Goal: Task Accomplishment & Management: Use online tool/utility

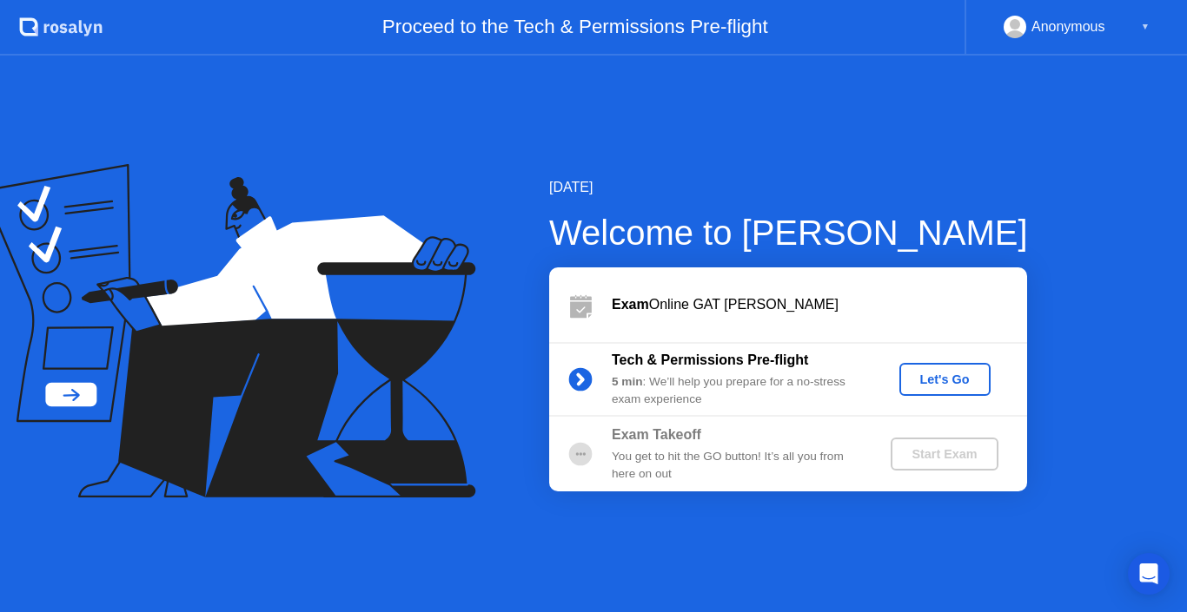
click at [945, 375] on div "Let's Go" at bounding box center [944, 380] width 77 height 14
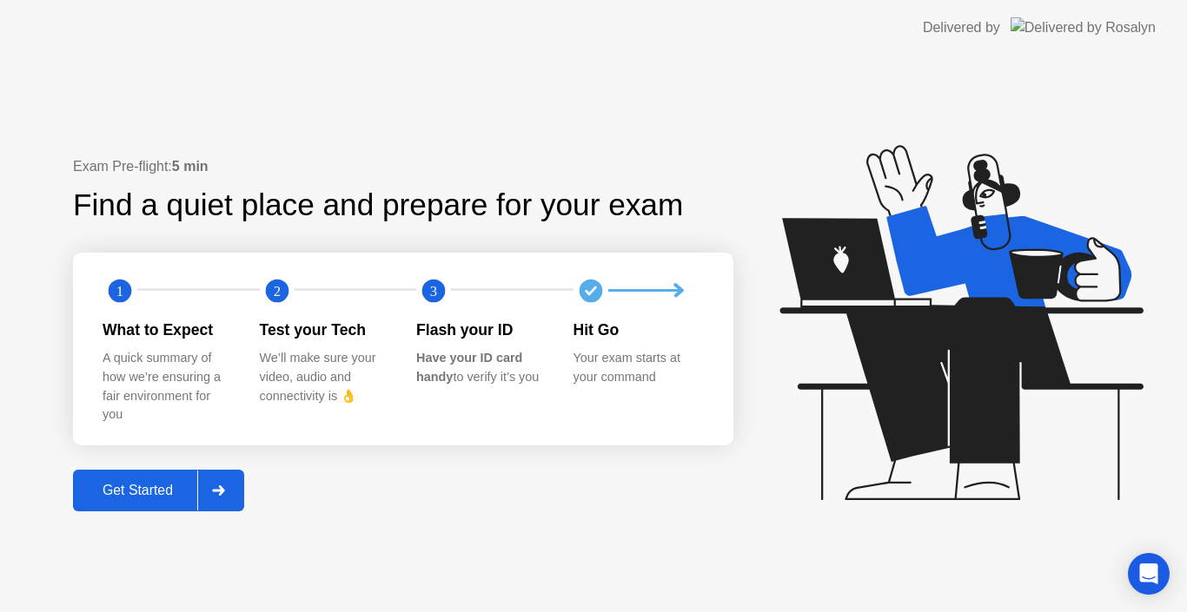
click at [162, 494] on div "Get Started" at bounding box center [137, 491] width 119 height 16
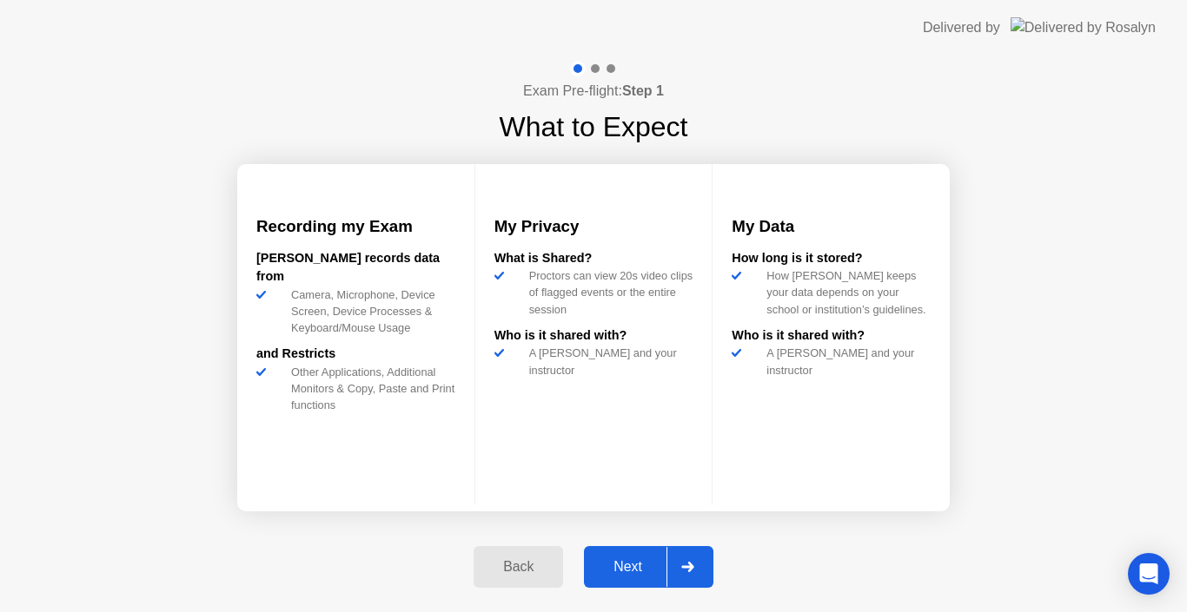
click at [630, 554] on button "Next" at bounding box center [648, 567] width 129 height 42
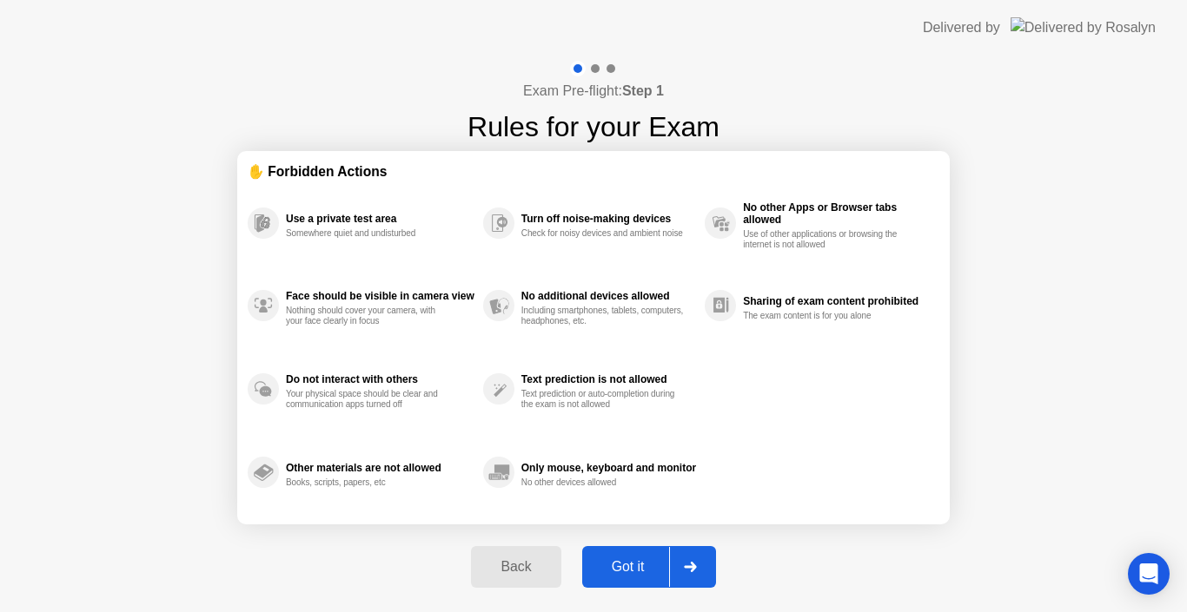
click at [630, 554] on button "Got it" at bounding box center [649, 567] width 134 height 42
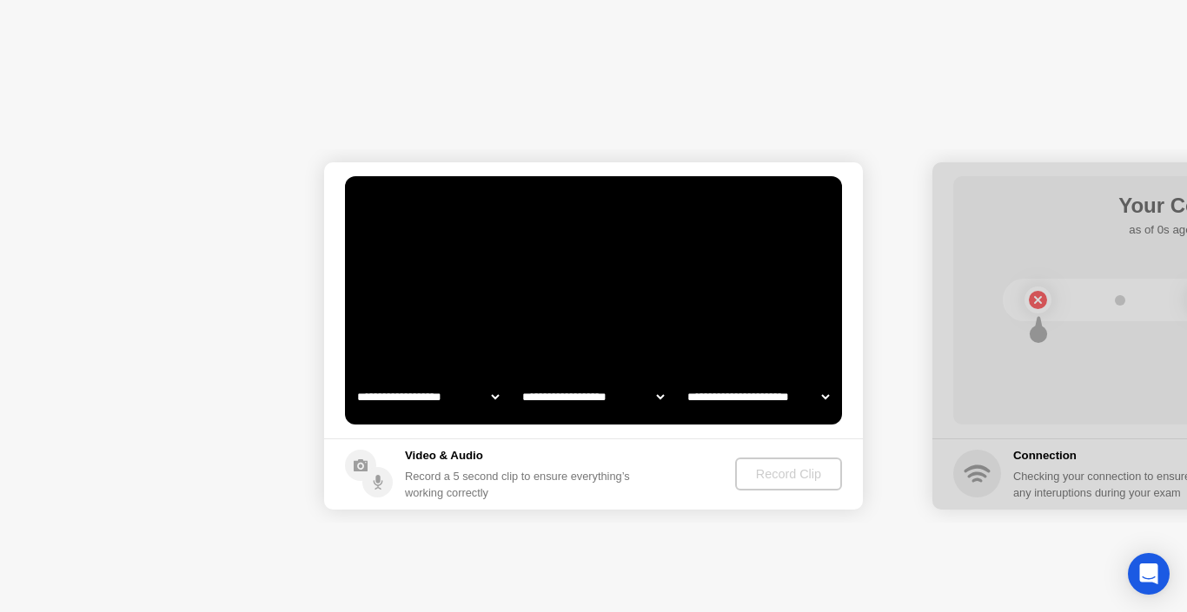
select select "**********"
select select "*******"
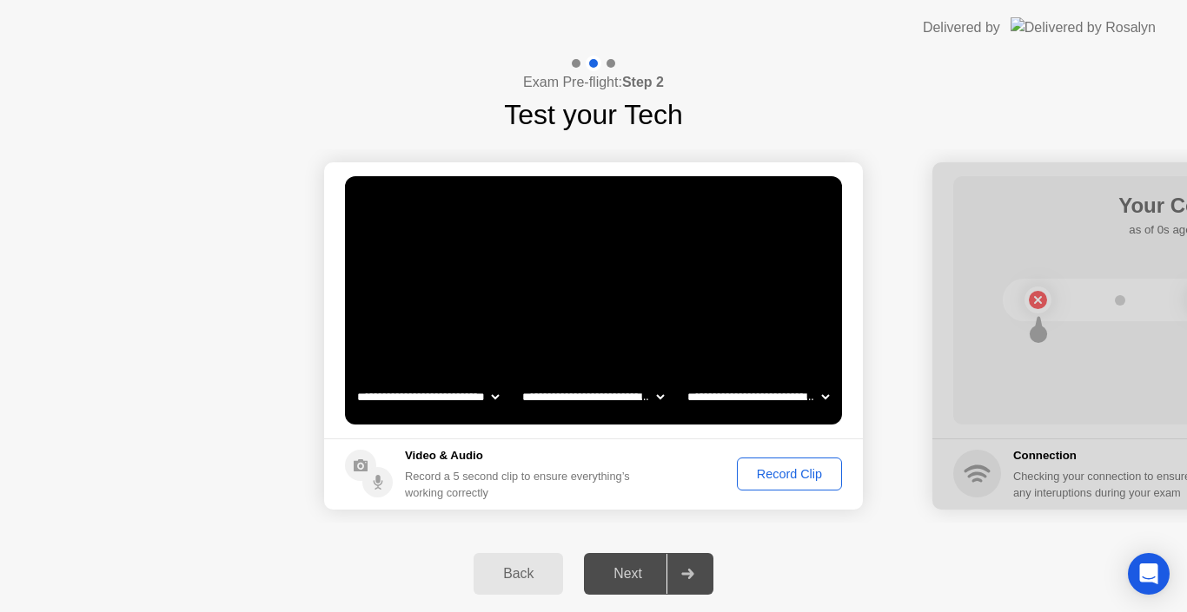
click at [677, 576] on div at bounding box center [687, 574] width 42 height 40
click at [768, 474] on div "Record Clip" at bounding box center [789, 474] width 93 height 14
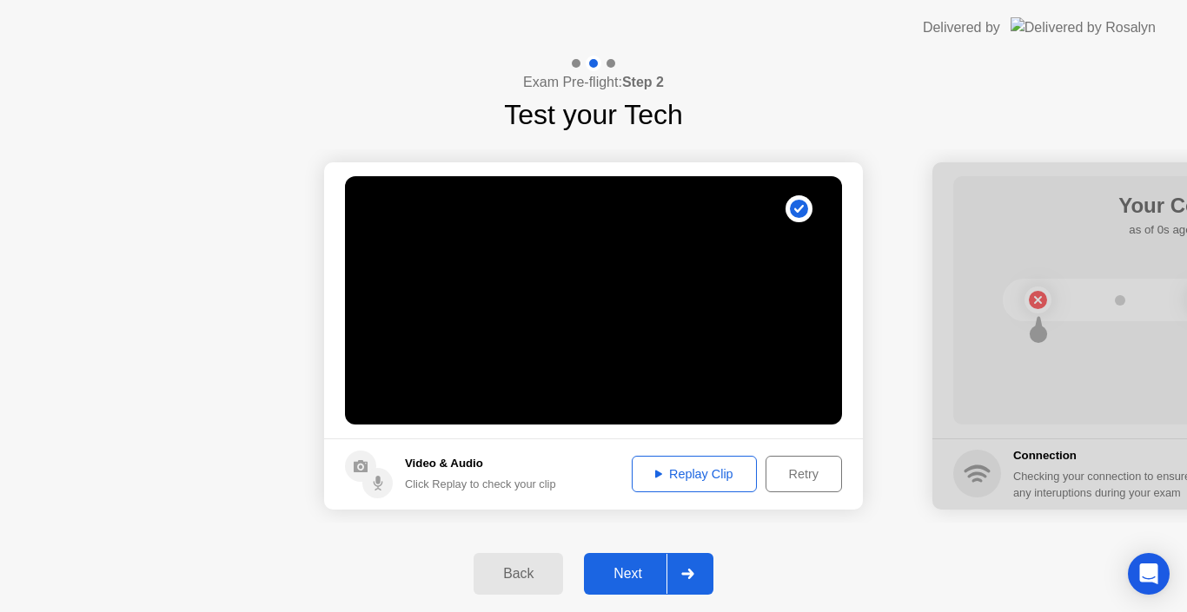
click at [706, 478] on div "Replay Clip" at bounding box center [694, 474] width 113 height 14
click at [698, 477] on div "Replay Clip" at bounding box center [694, 474] width 113 height 14
click at [798, 474] on div "Retry" at bounding box center [803, 474] width 64 height 14
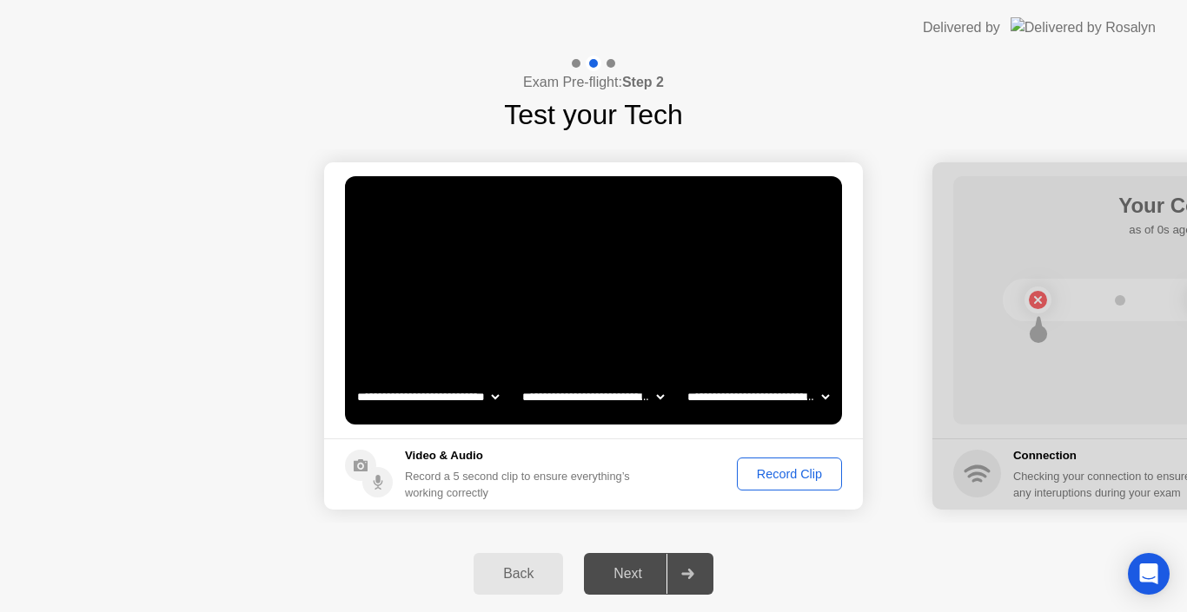
click at [798, 474] on div "Record Clip" at bounding box center [789, 474] width 93 height 14
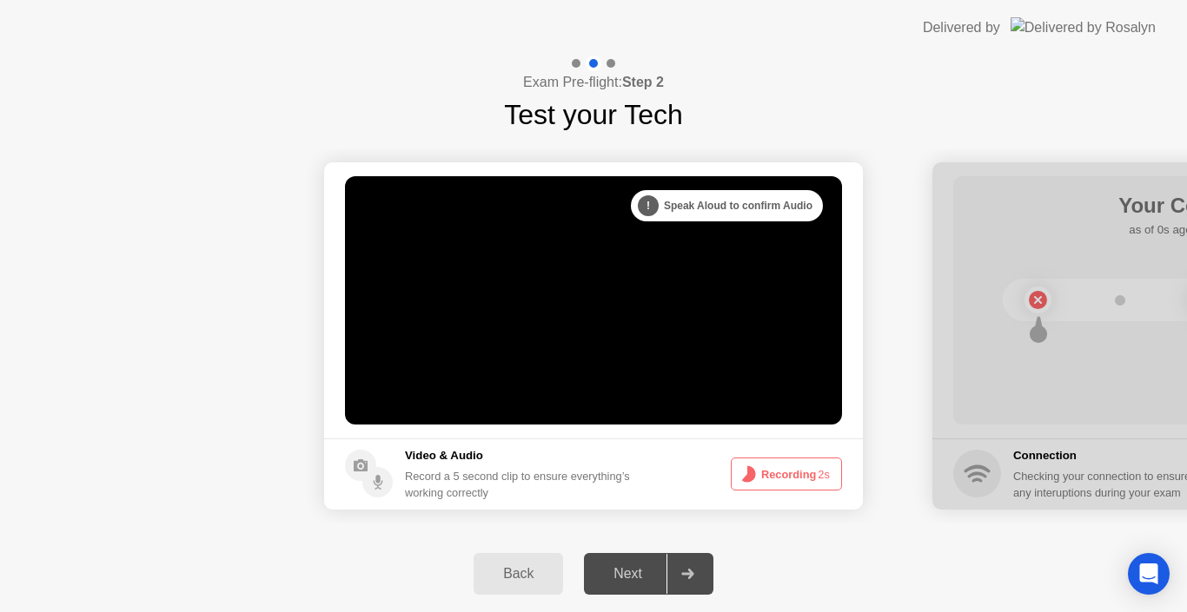
click at [798, 474] on button "Recording 2s" at bounding box center [786, 474] width 111 height 33
click at [760, 473] on button "Recording 0s" at bounding box center [786, 474] width 111 height 33
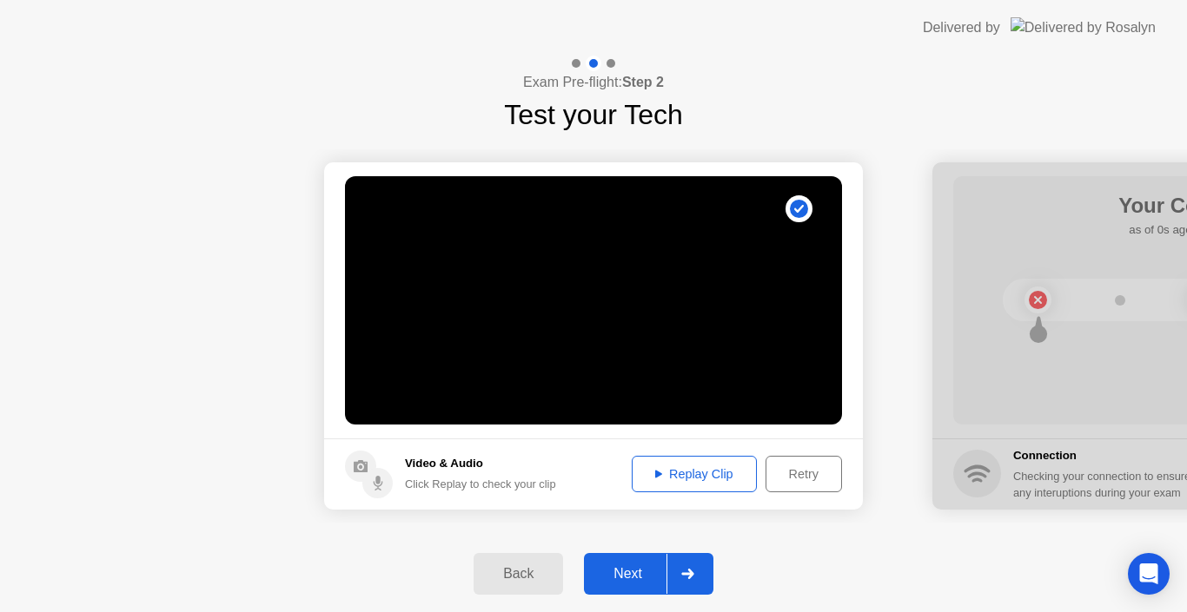
click at [726, 471] on div "Replay Clip" at bounding box center [694, 474] width 113 height 14
